Goal: Book appointment/travel/reservation

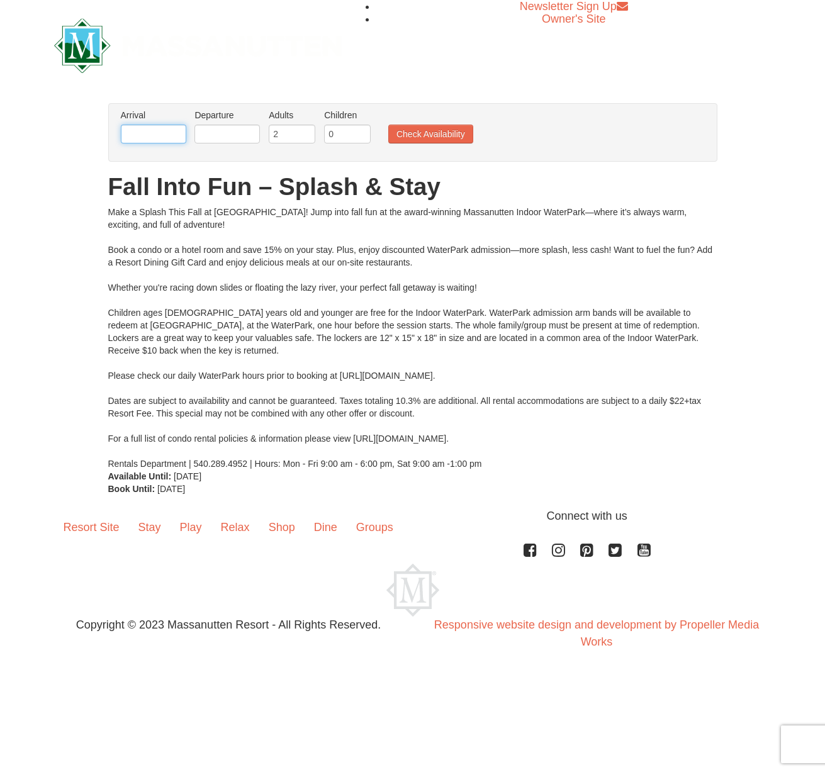
click at [183, 134] on input "text" at bounding box center [153, 134] width 65 height 19
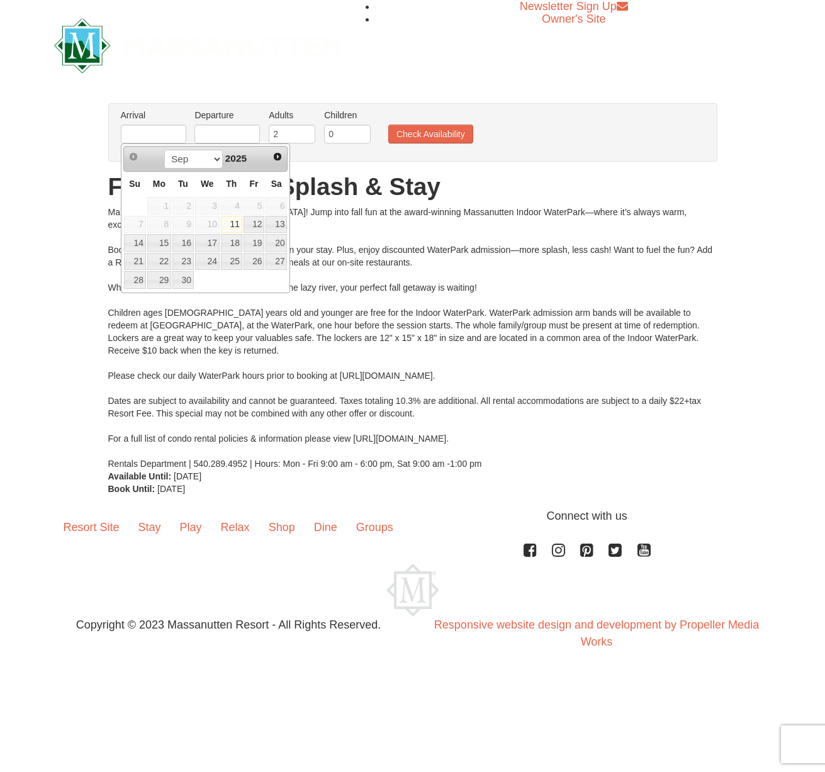
click at [279, 149] on link "Next" at bounding box center [278, 157] width 18 height 18
click at [279, 158] on span "Next" at bounding box center [278, 157] width 10 height 10
click at [261, 263] on link "21" at bounding box center [254, 262] width 21 height 18
type input "11/21/2025"
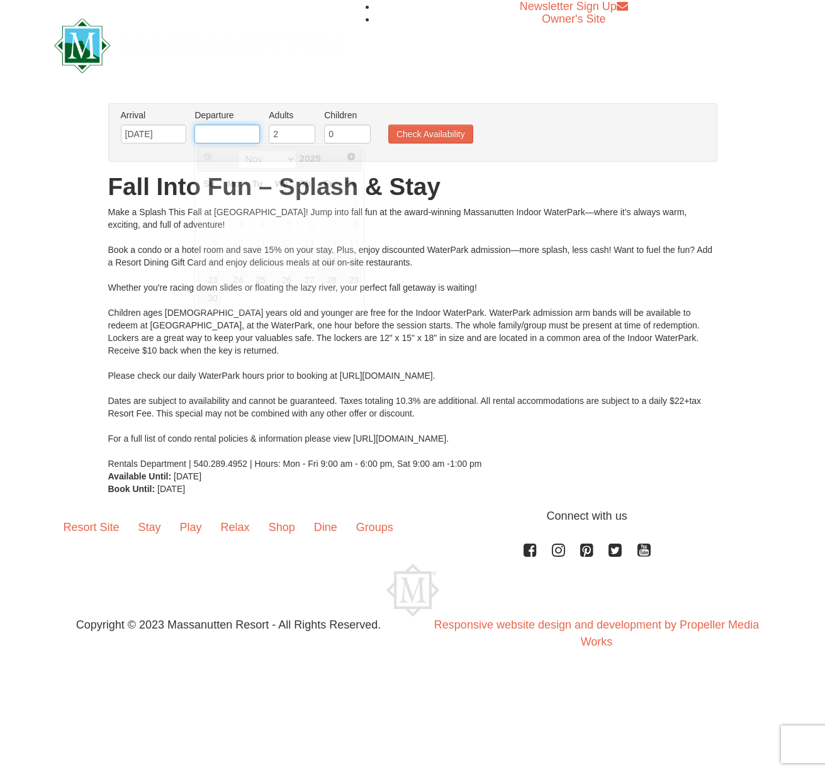
click at [239, 137] on input "text" at bounding box center [226, 134] width 65 height 19
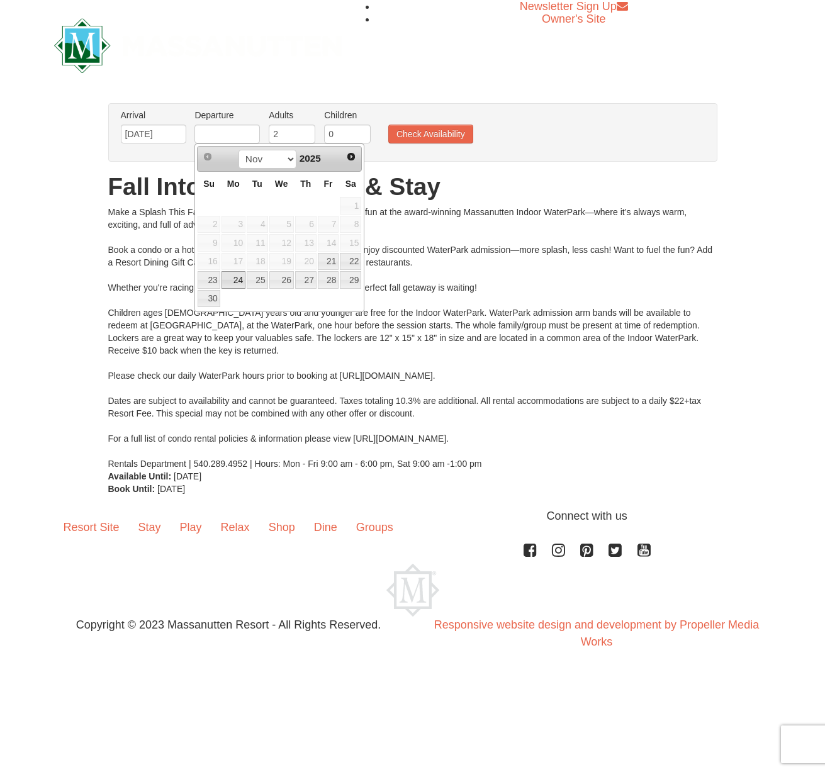
click at [235, 279] on link "24" at bounding box center [234, 280] width 24 height 18
type input "11/24/2025"
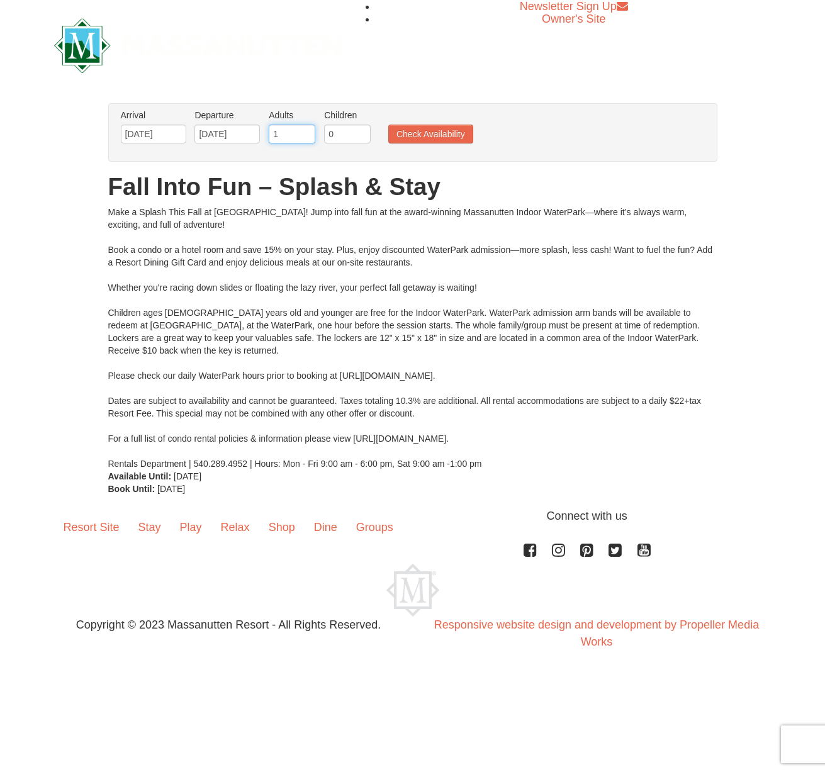
drag, startPoint x: 304, startPoint y: 135, endPoint x: 276, endPoint y: 137, distance: 27.8
click at [276, 137] on input "1" at bounding box center [292, 134] width 47 height 19
click at [304, 139] on input "0" at bounding box center [292, 134] width 47 height 19
click at [304, 128] on input "1" at bounding box center [292, 134] width 47 height 19
drag, startPoint x: 304, startPoint y: 128, endPoint x: 320, endPoint y: 129, distance: 16.4
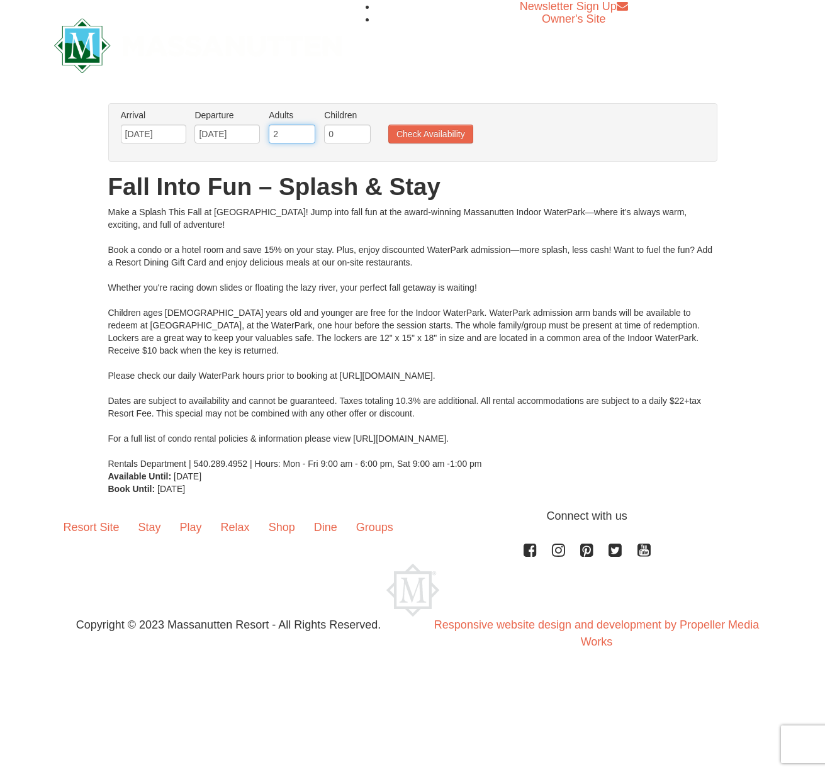
type input "2"
click at [305, 128] on input "2" at bounding box center [292, 134] width 47 height 19
click at [359, 133] on input "1" at bounding box center [347, 134] width 47 height 19
click at [362, 130] on input "2" at bounding box center [347, 134] width 47 height 19
click at [362, 130] on input "3" at bounding box center [347, 134] width 47 height 19
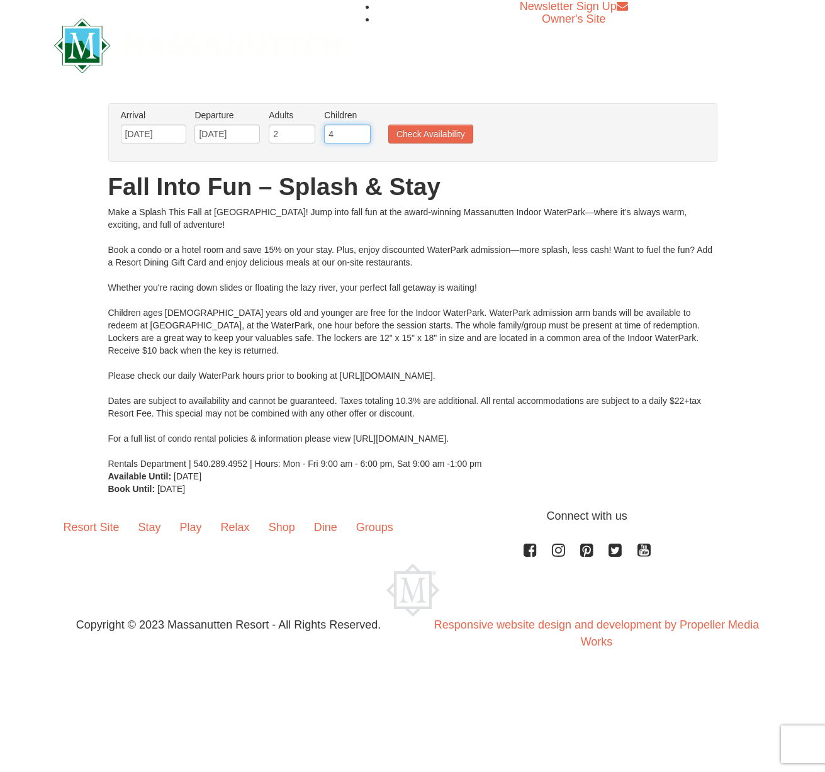
click at [362, 130] on input "4" at bounding box center [347, 134] width 47 height 19
type input "5"
click at [362, 130] on input "5" at bounding box center [347, 134] width 47 height 19
click at [424, 133] on button "Check Availability" at bounding box center [430, 134] width 85 height 19
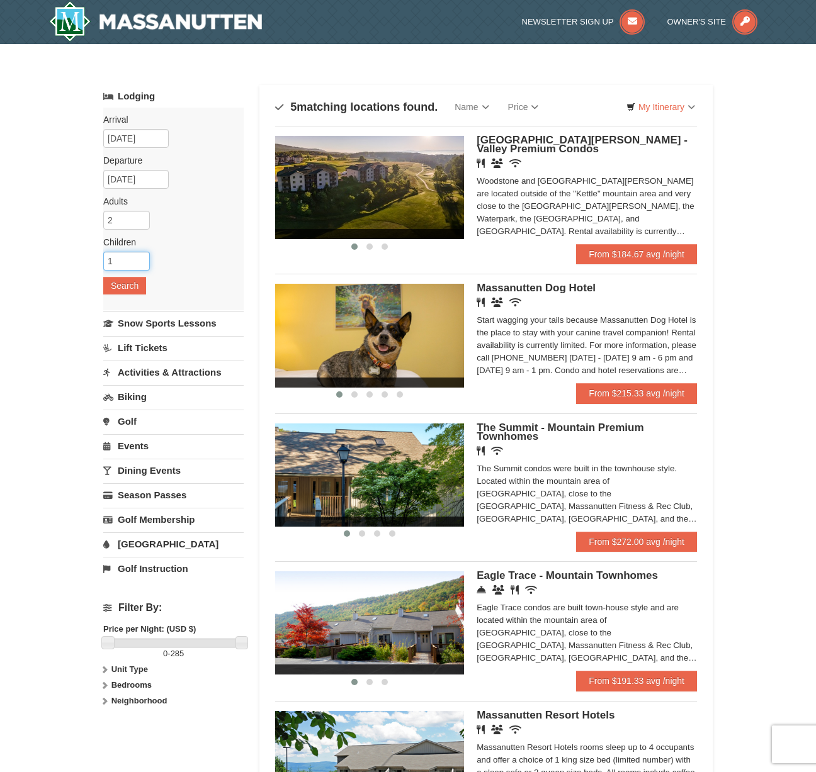
click at [137, 259] on input "1" at bounding box center [126, 261] width 47 height 19
click at [143, 256] on input "2" at bounding box center [126, 261] width 47 height 19
type input "3"
click at [143, 256] on input "3" at bounding box center [126, 261] width 47 height 19
click at [138, 279] on button "Search" at bounding box center [124, 286] width 43 height 18
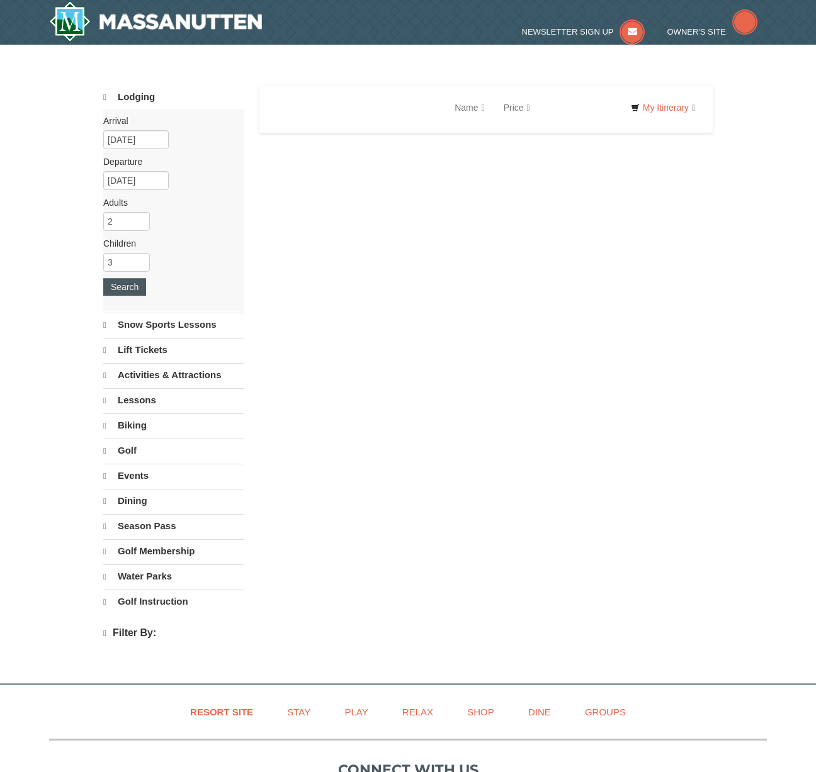
select select "9"
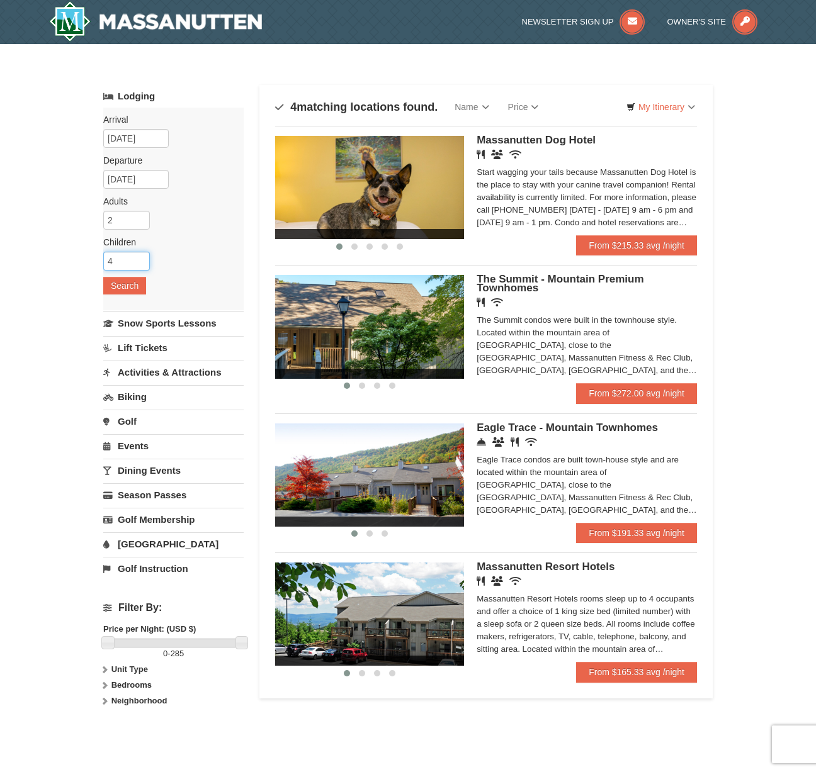
click at [140, 257] on input "4" at bounding box center [126, 261] width 47 height 19
type input "5"
click at [140, 257] on input "5" at bounding box center [126, 261] width 47 height 19
click at [133, 286] on button "Search" at bounding box center [124, 286] width 43 height 18
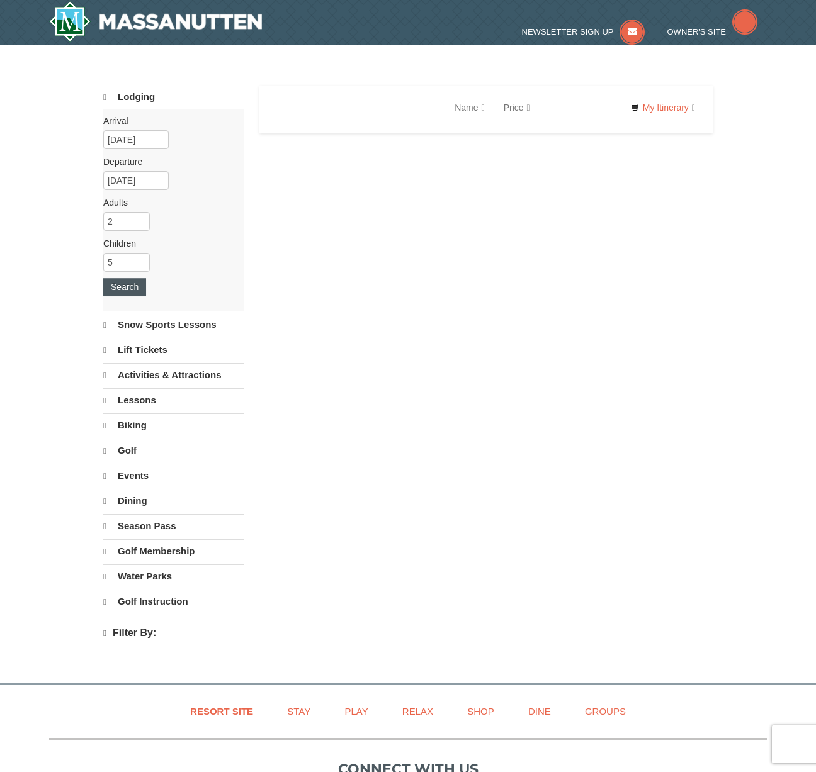
select select "9"
